Goal: Task Accomplishment & Management: Manage account settings

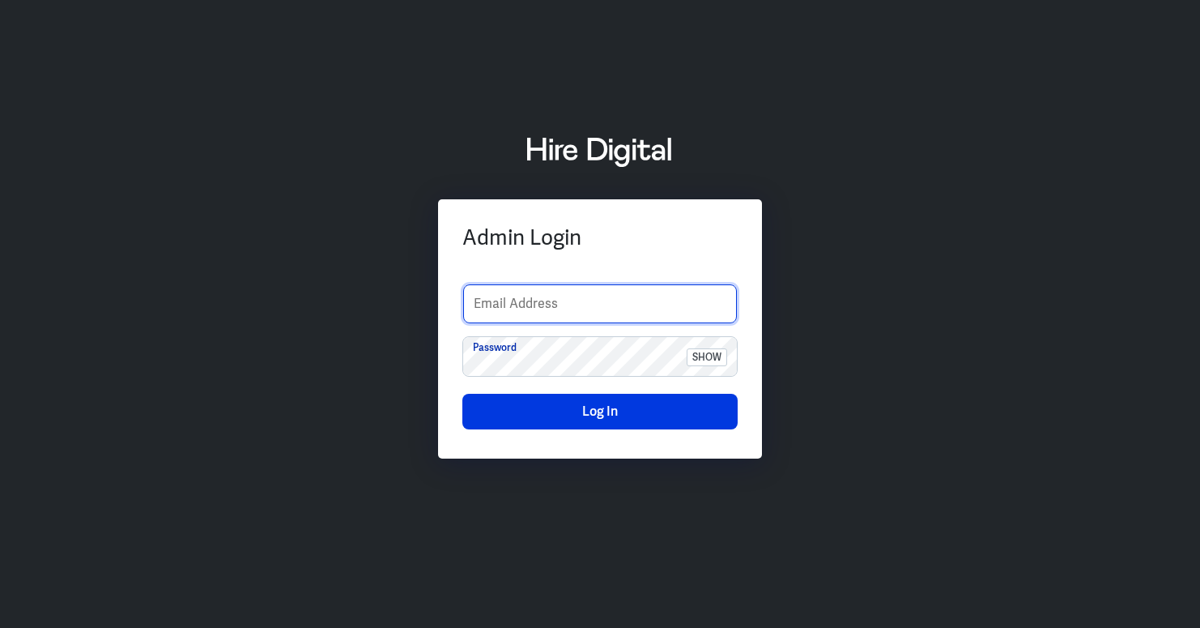
type input "[EMAIL_ADDRESS][PERSON_NAME][DOMAIN_NAME]"
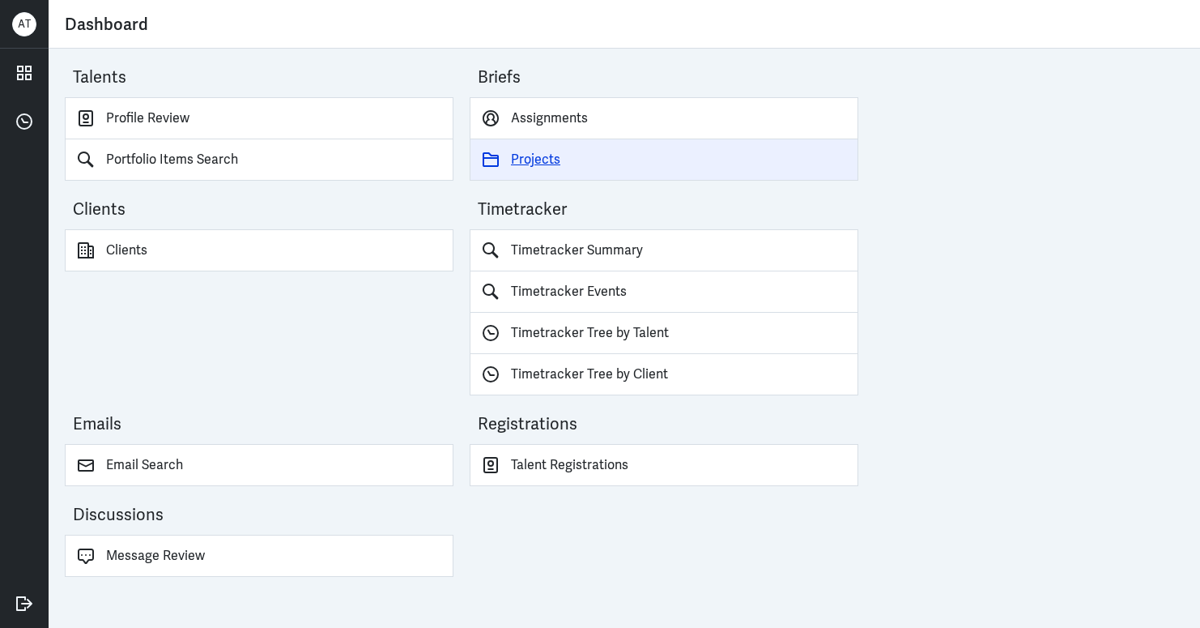
click at [543, 163] on link "Projects" at bounding box center [664, 159] width 389 height 41
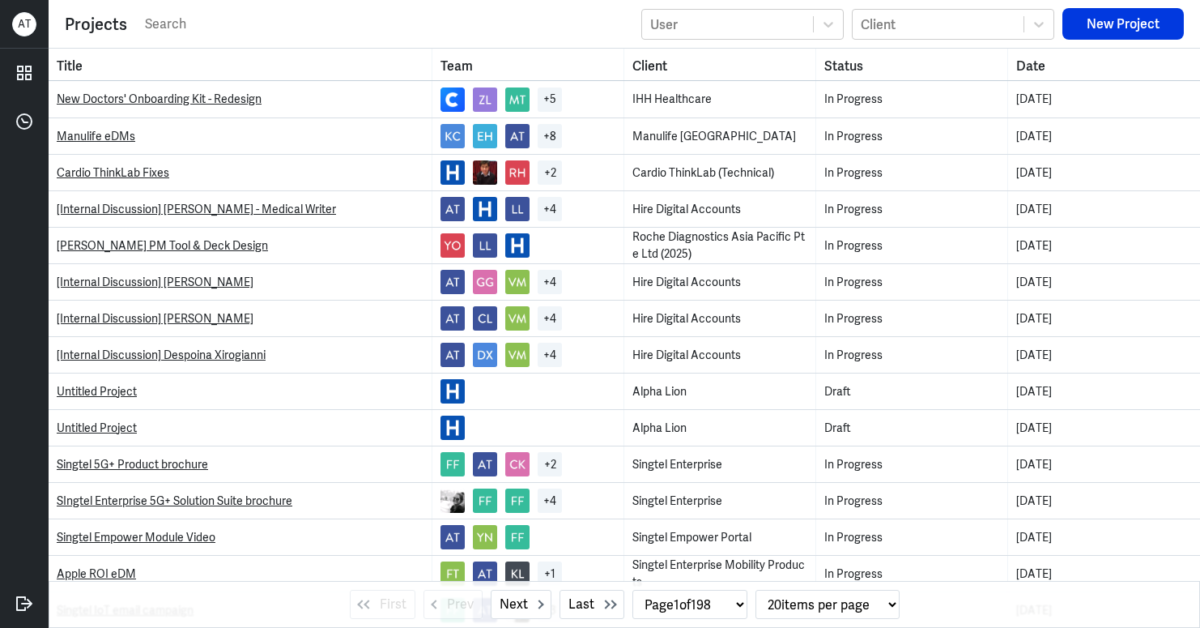
select select "1"
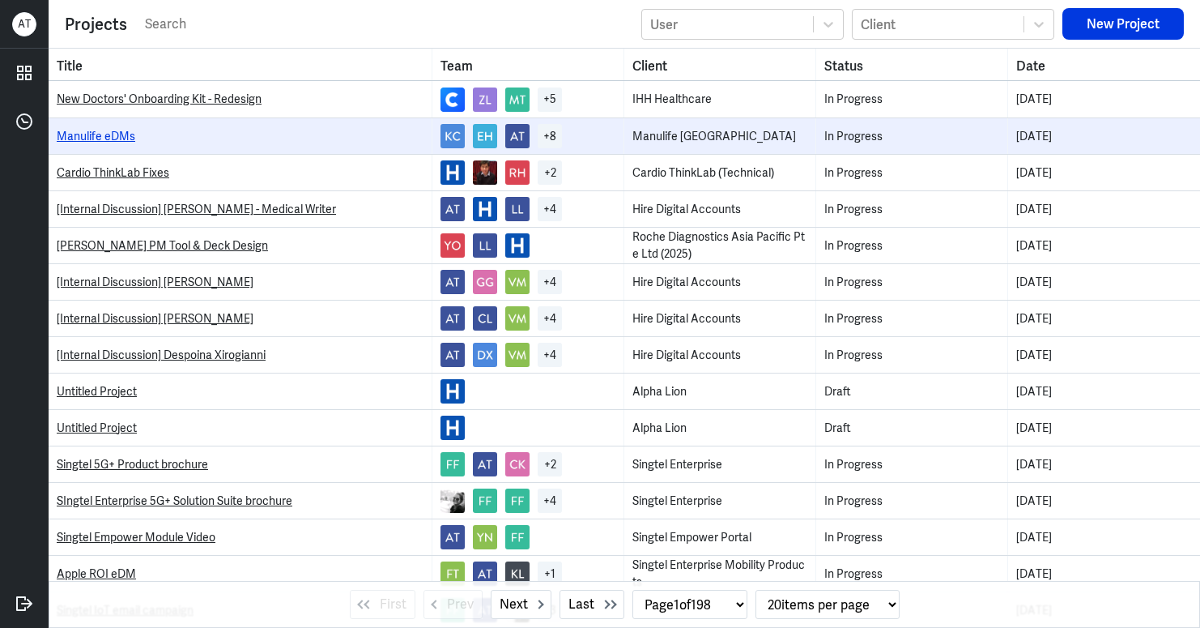
click at [108, 129] on link "Manulife eDMs" at bounding box center [96, 136] width 79 height 15
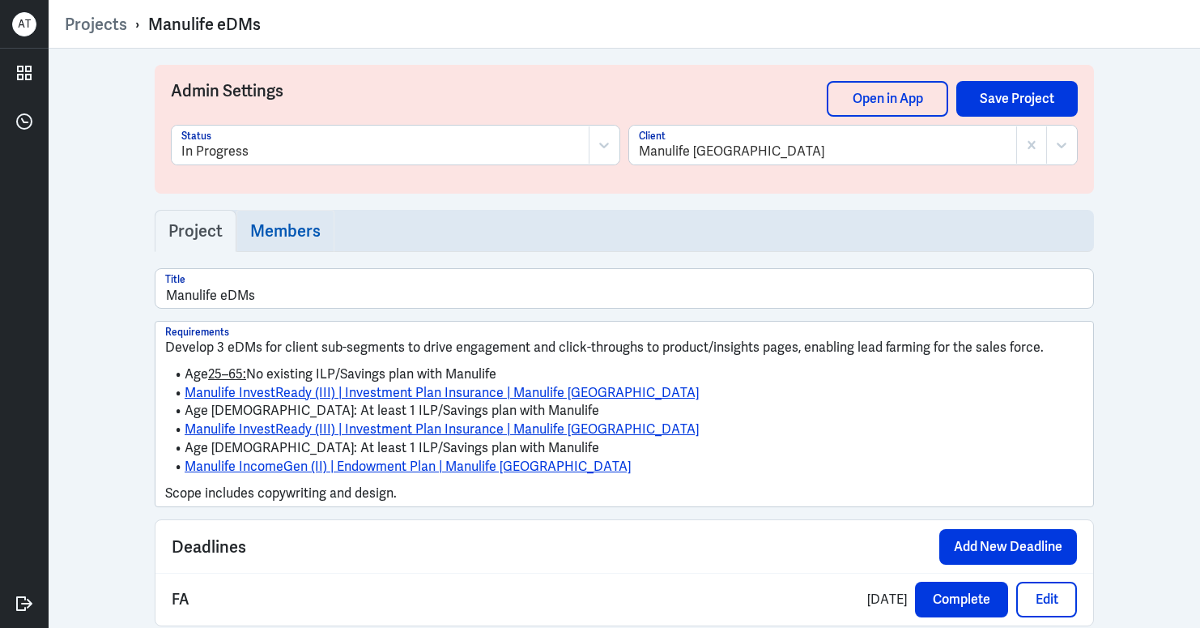
click at [262, 225] on h3 "Members" at bounding box center [285, 230] width 70 height 19
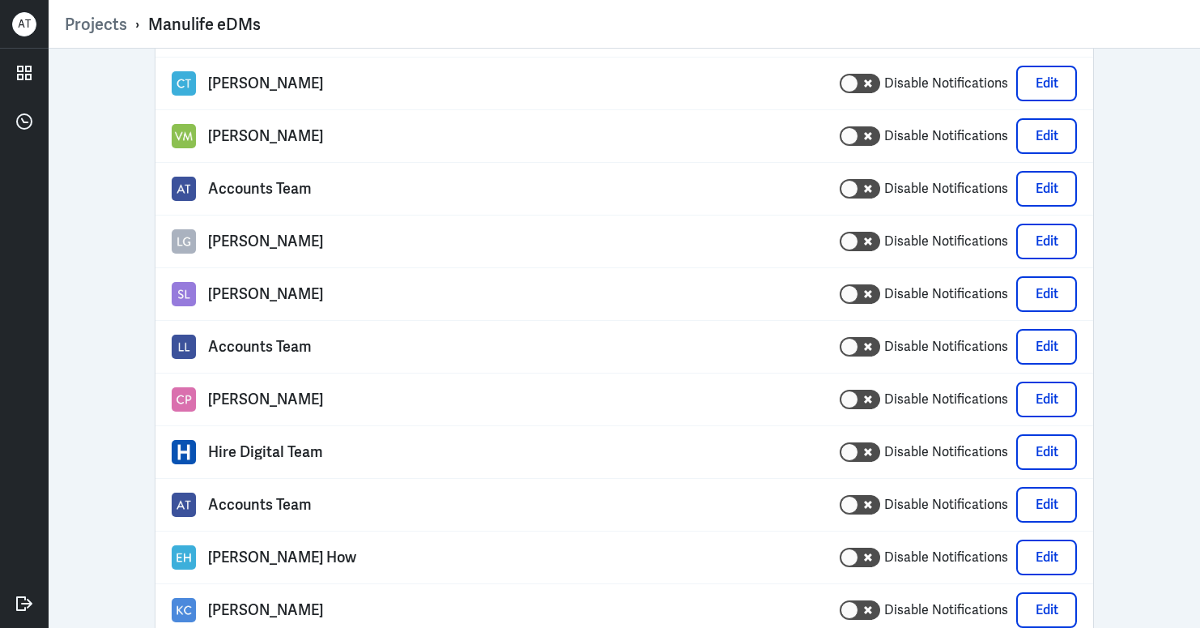
scroll to position [268, 0]
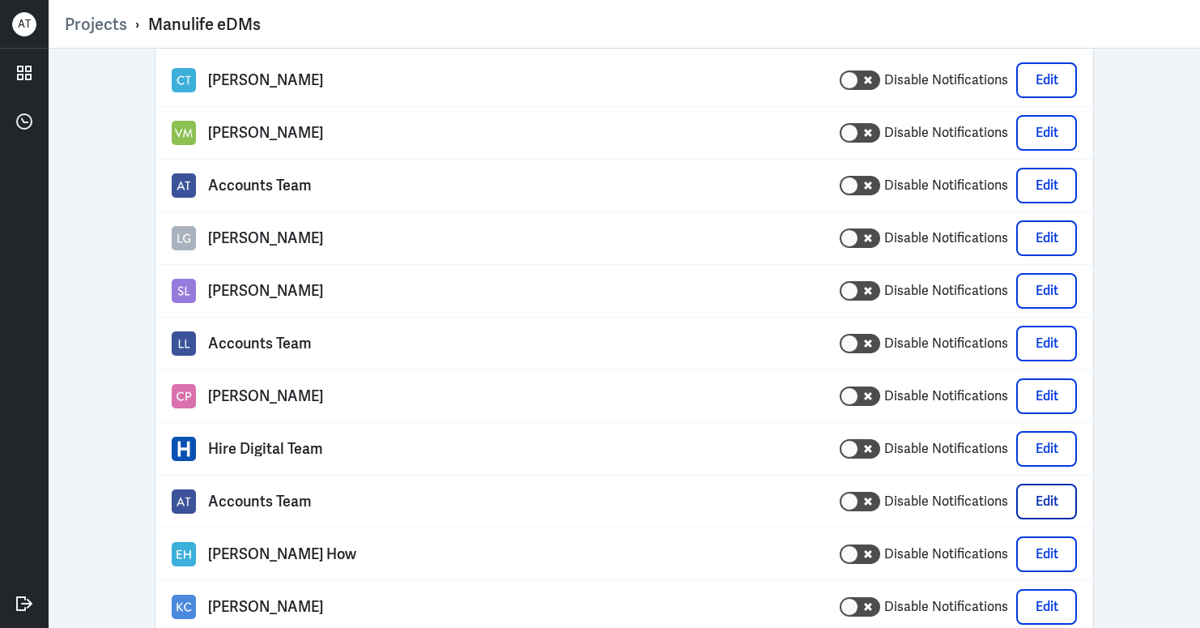
click at [1047, 504] on button "Edit" at bounding box center [1046, 501] width 61 height 36
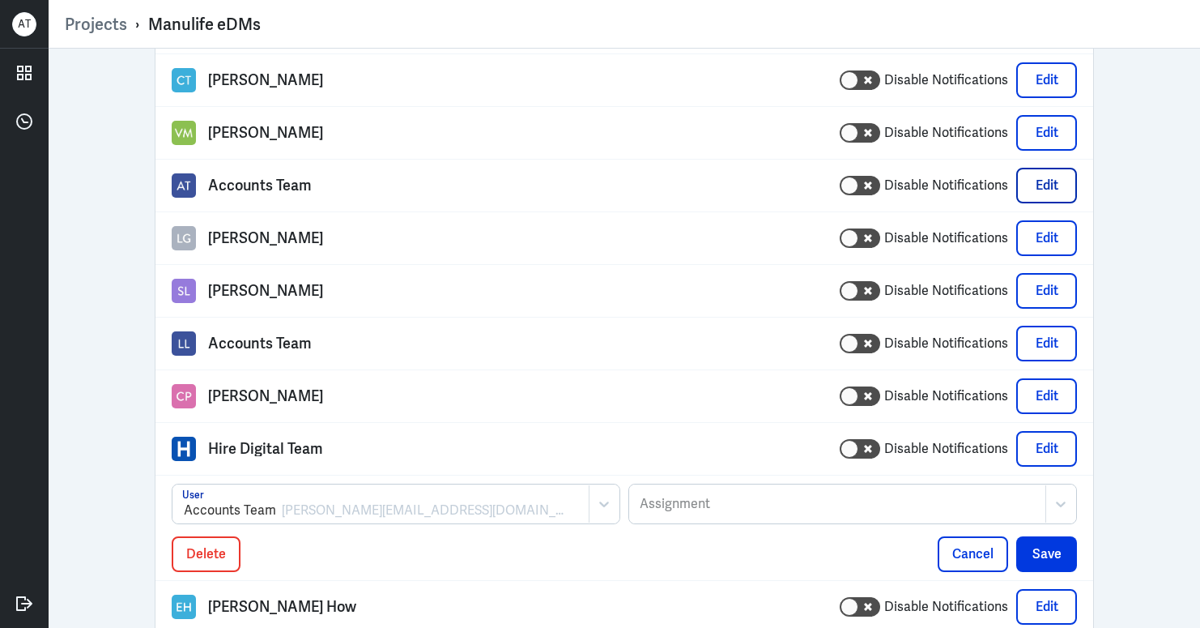
click at [1016, 190] on button "Edit" at bounding box center [1046, 186] width 61 height 36
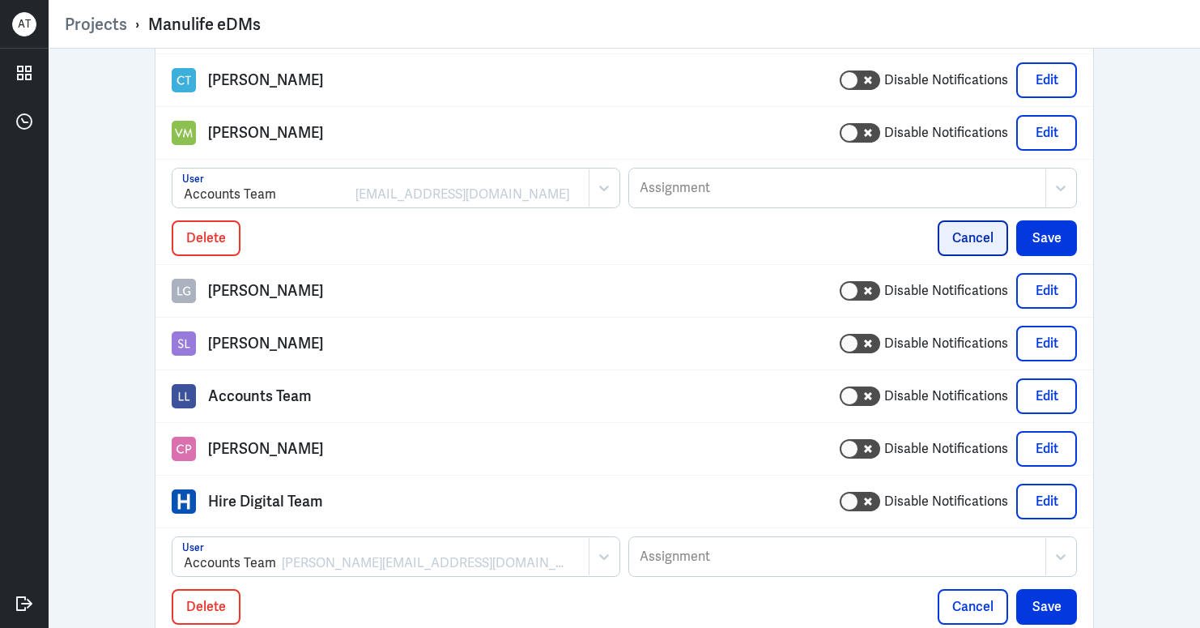
click at [970, 241] on button "Cancel" at bounding box center [973, 238] width 70 height 36
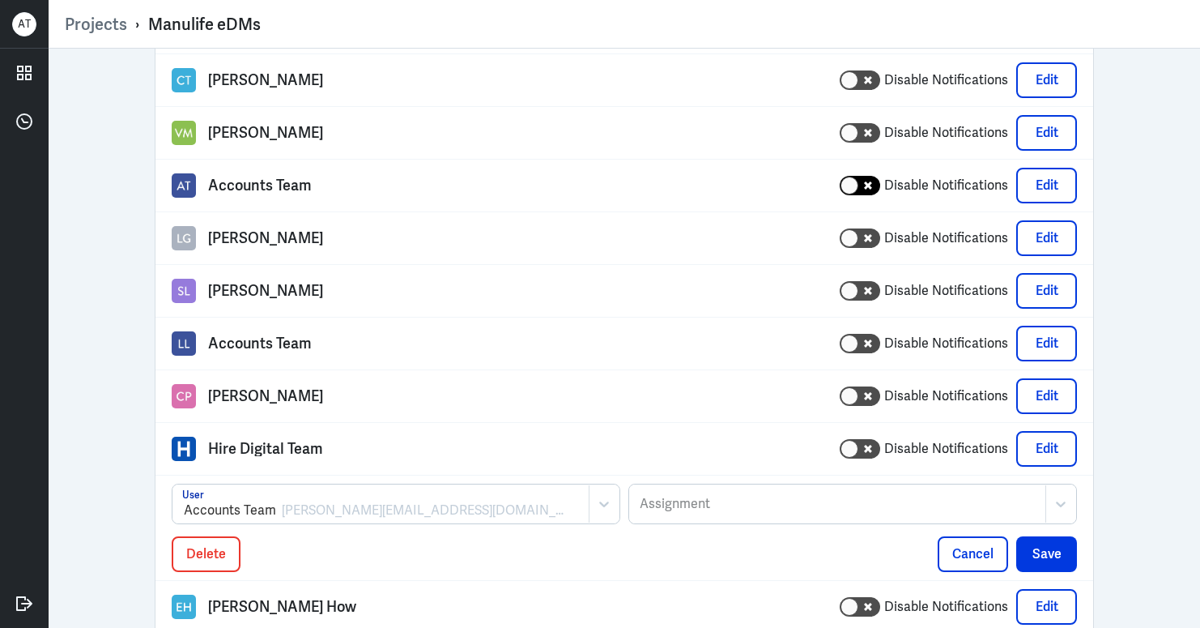
click at [854, 183] on div at bounding box center [860, 185] width 40 height 19
checkbox input "true"
click at [856, 449] on div at bounding box center [860, 448] width 40 height 19
checkbox input "true"
click at [945, 558] on button "Cancel" at bounding box center [973, 554] width 70 height 36
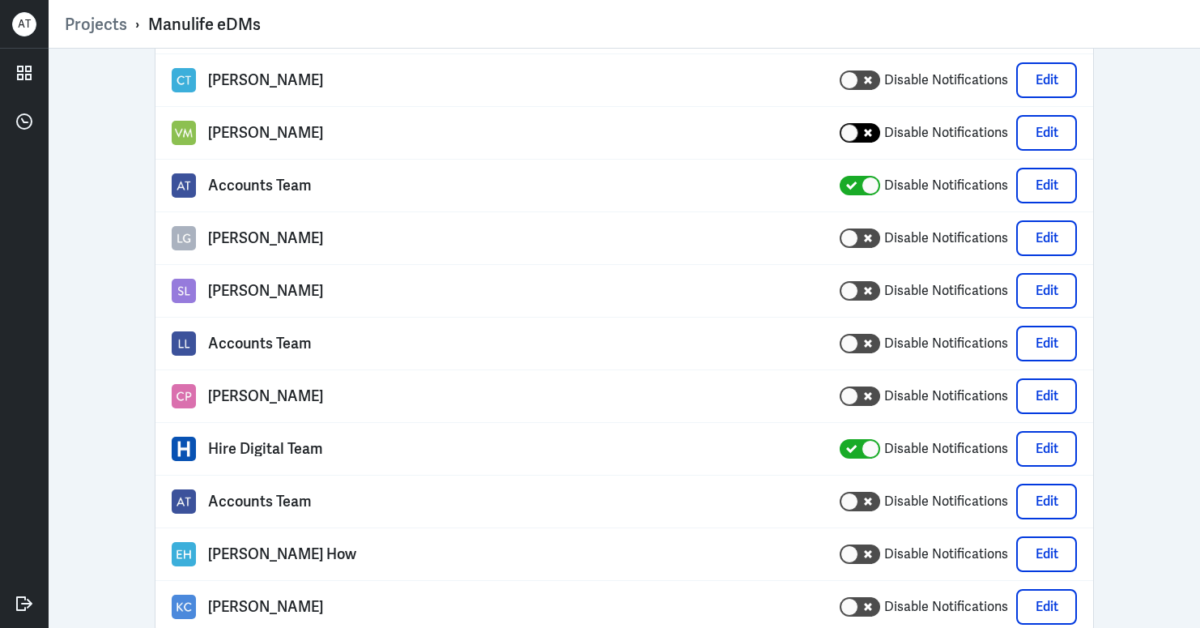
click at [857, 132] on div at bounding box center [860, 132] width 40 height 19
checkbox input "true"
